Goal: Information Seeking & Learning: Find specific fact

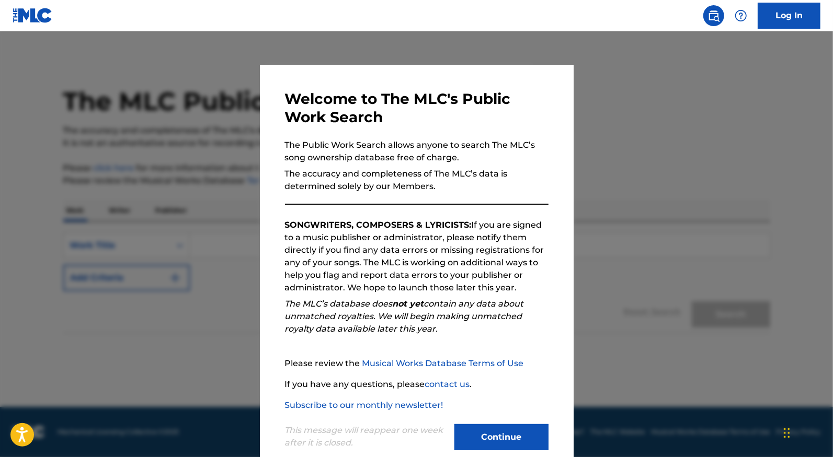
click at [472, 443] on button "Continue" at bounding box center [501, 437] width 94 height 26
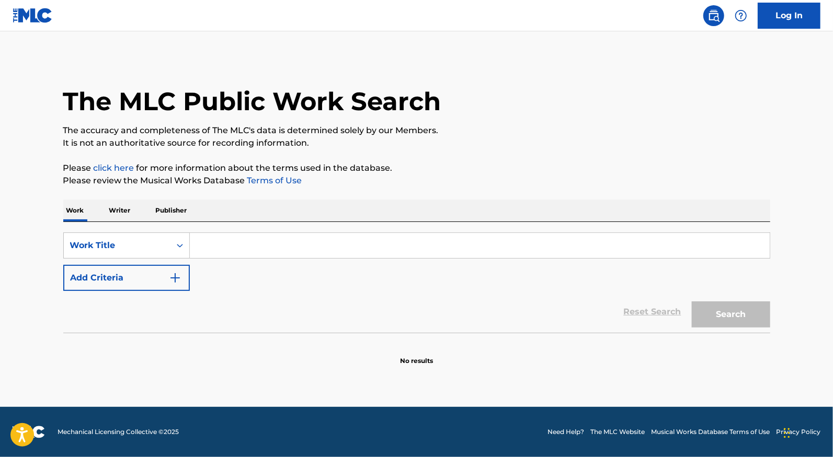
click at [280, 237] on input "Search Form" at bounding box center [480, 245] width 580 height 25
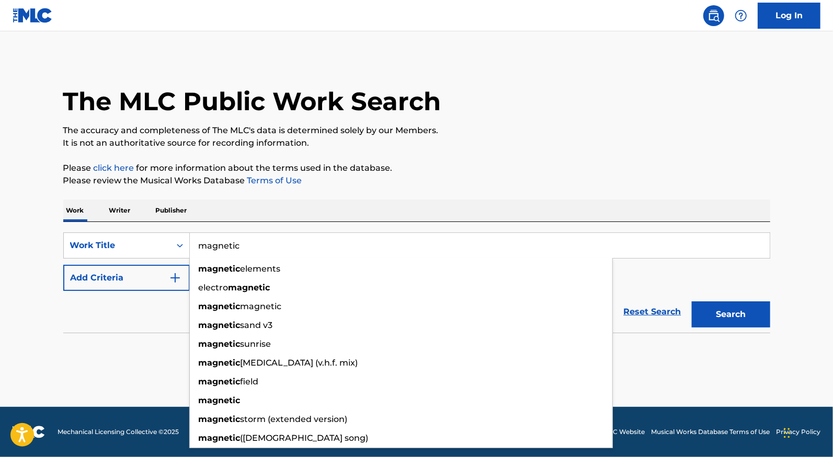
type input "magnetic"
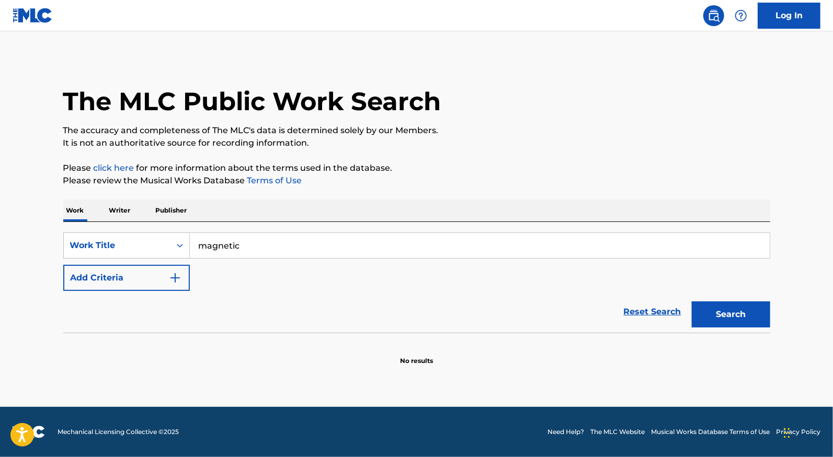
click at [144, 285] on button "Add Criteria" at bounding box center [126, 278] width 127 height 26
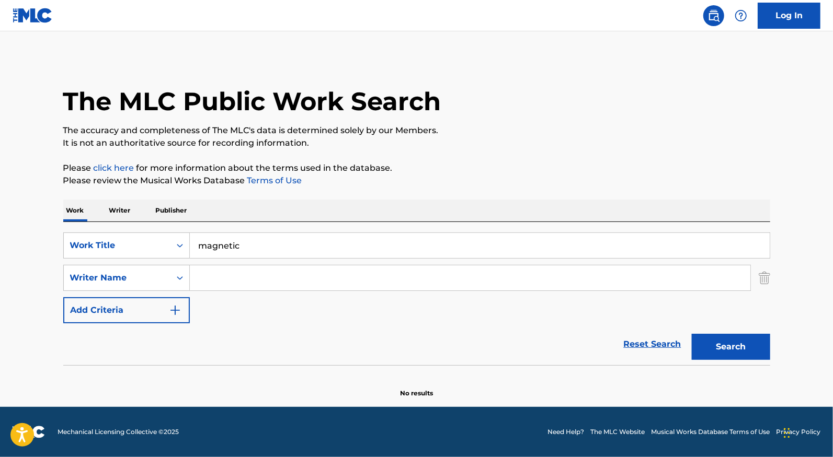
click at [219, 284] on input "Search Form" at bounding box center [470, 278] width 560 height 25
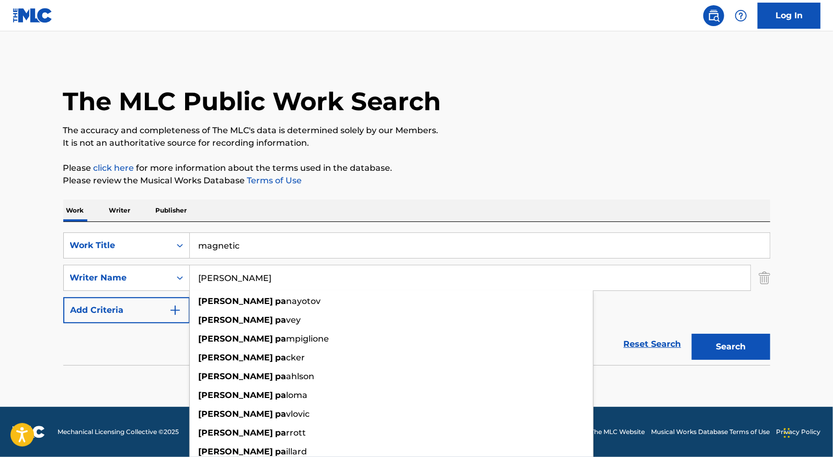
type input "[PERSON_NAME]"
click at [692, 334] on button "Search" at bounding box center [731, 347] width 78 height 26
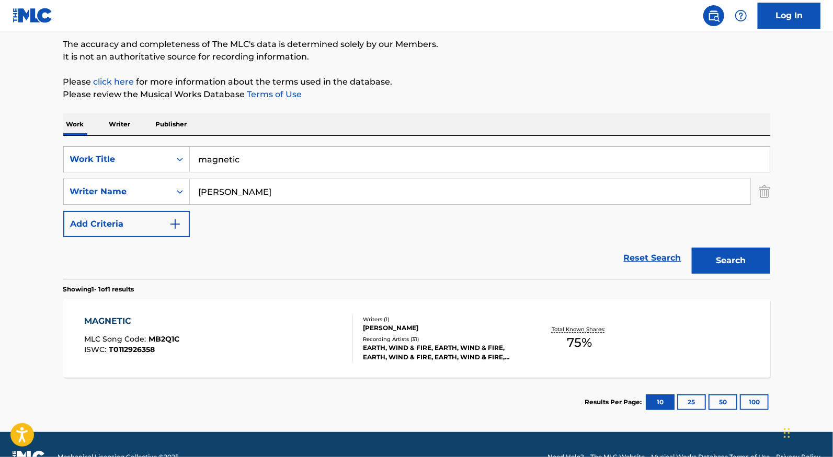
scroll to position [109, 0]
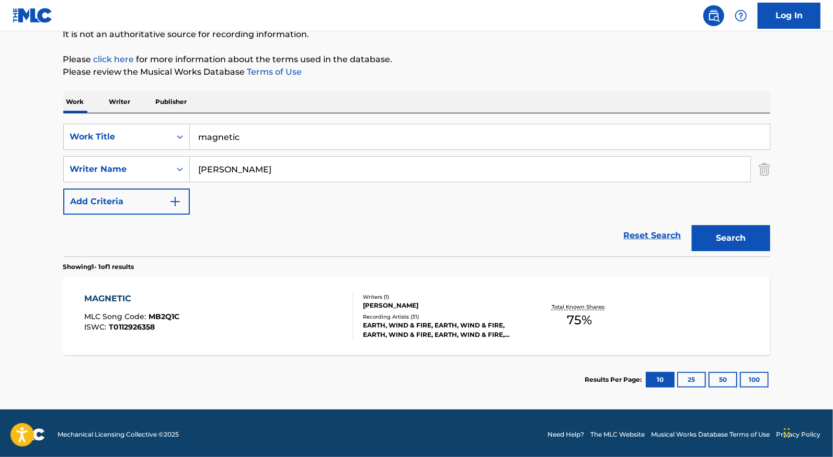
click at [303, 307] on div "MAGNETIC MLC Song Code : MB2Q1C ISWC : T0112926358" at bounding box center [218, 316] width 269 height 47
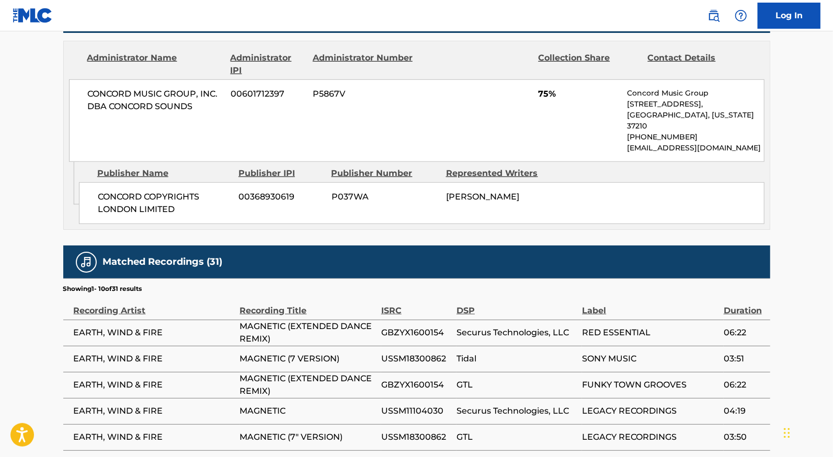
scroll to position [492, 0]
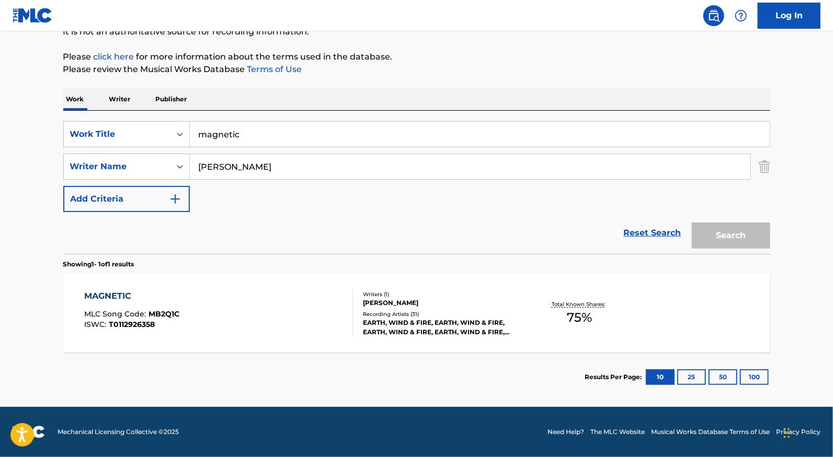
scroll to position [110, 0]
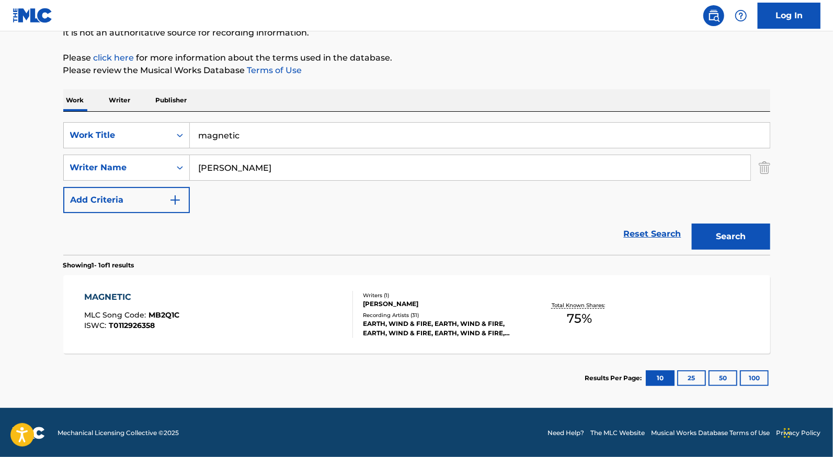
click at [260, 135] on input "magnetic" at bounding box center [480, 135] width 580 height 25
type input "system of survival"
click at [692, 224] on button "Search" at bounding box center [731, 237] width 78 height 26
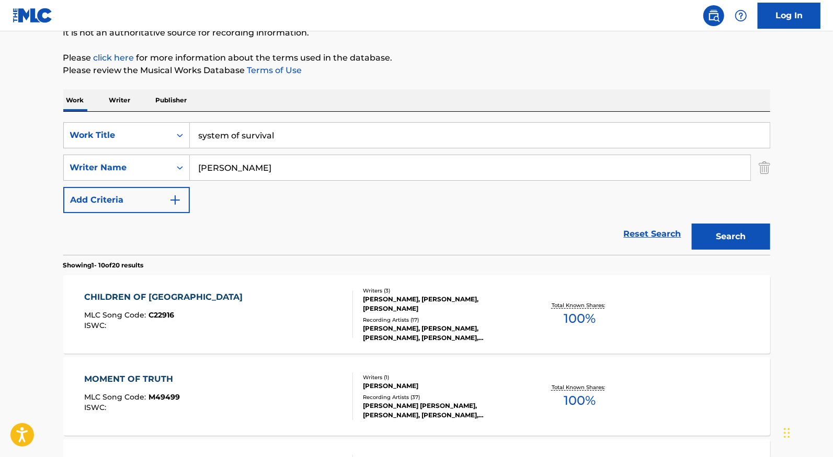
click at [250, 182] on div "SearchWithCriteriaacc63c58-8340-4ffb-bd7c-100da102b9aa Work Title system of sur…" at bounding box center [416, 167] width 707 height 91
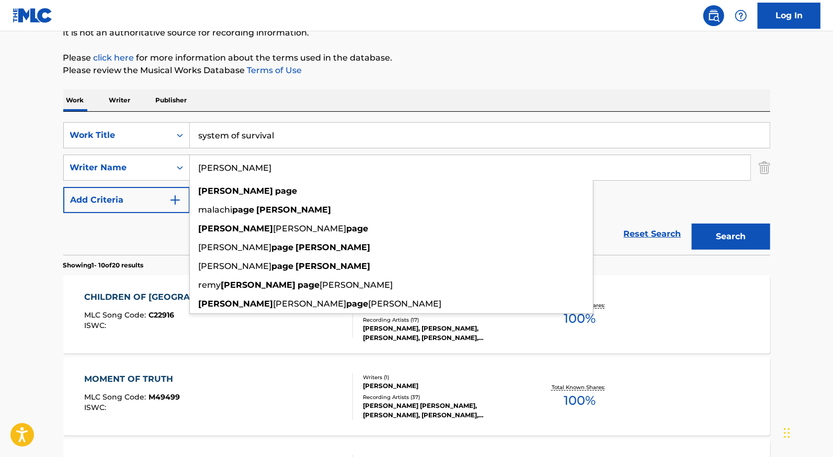
click at [248, 169] on input "[PERSON_NAME]" at bounding box center [470, 167] width 560 height 25
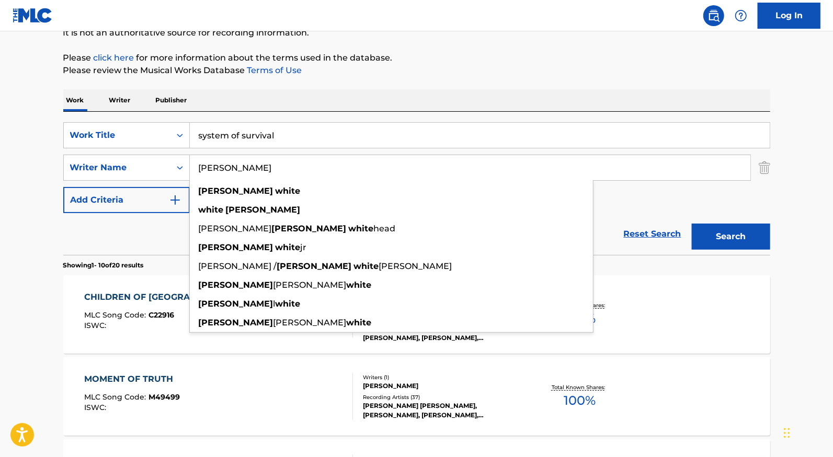
type input "[PERSON_NAME]"
click at [692, 224] on button "Search" at bounding box center [731, 237] width 78 height 26
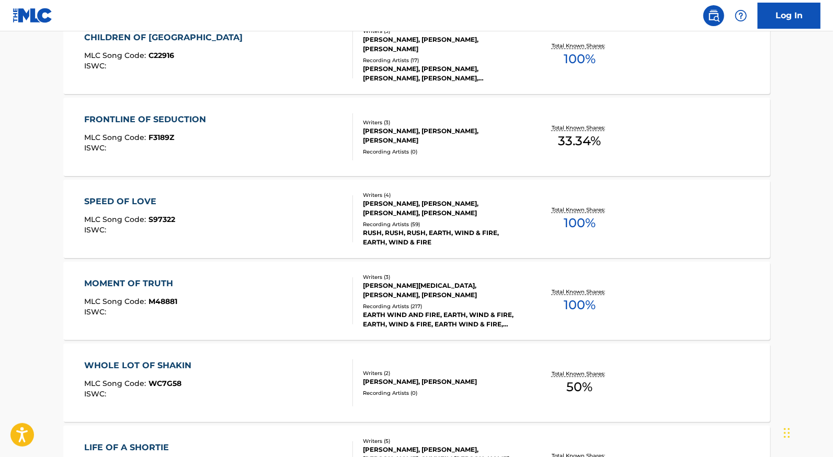
scroll to position [854, 0]
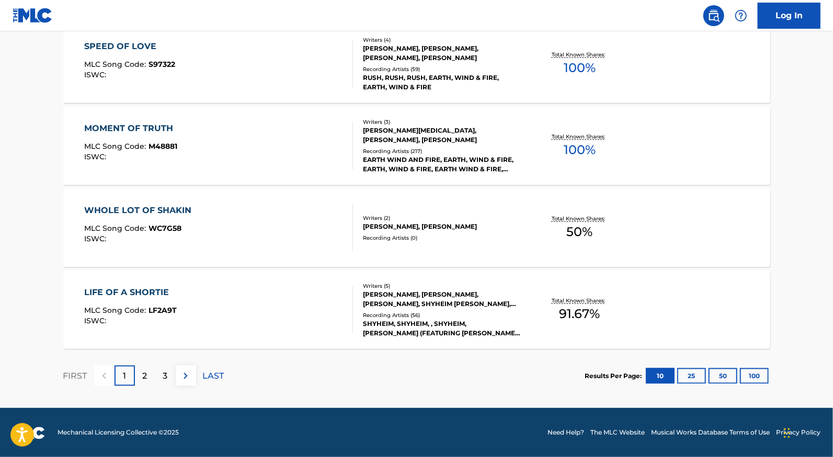
click at [145, 376] on p "2" at bounding box center [145, 376] width 5 height 13
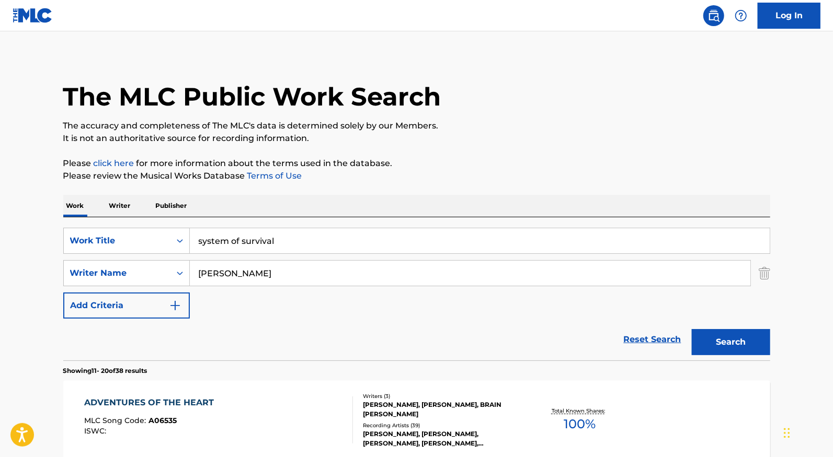
scroll to position [3, 0]
